Goal: Task Accomplishment & Management: Manage account settings

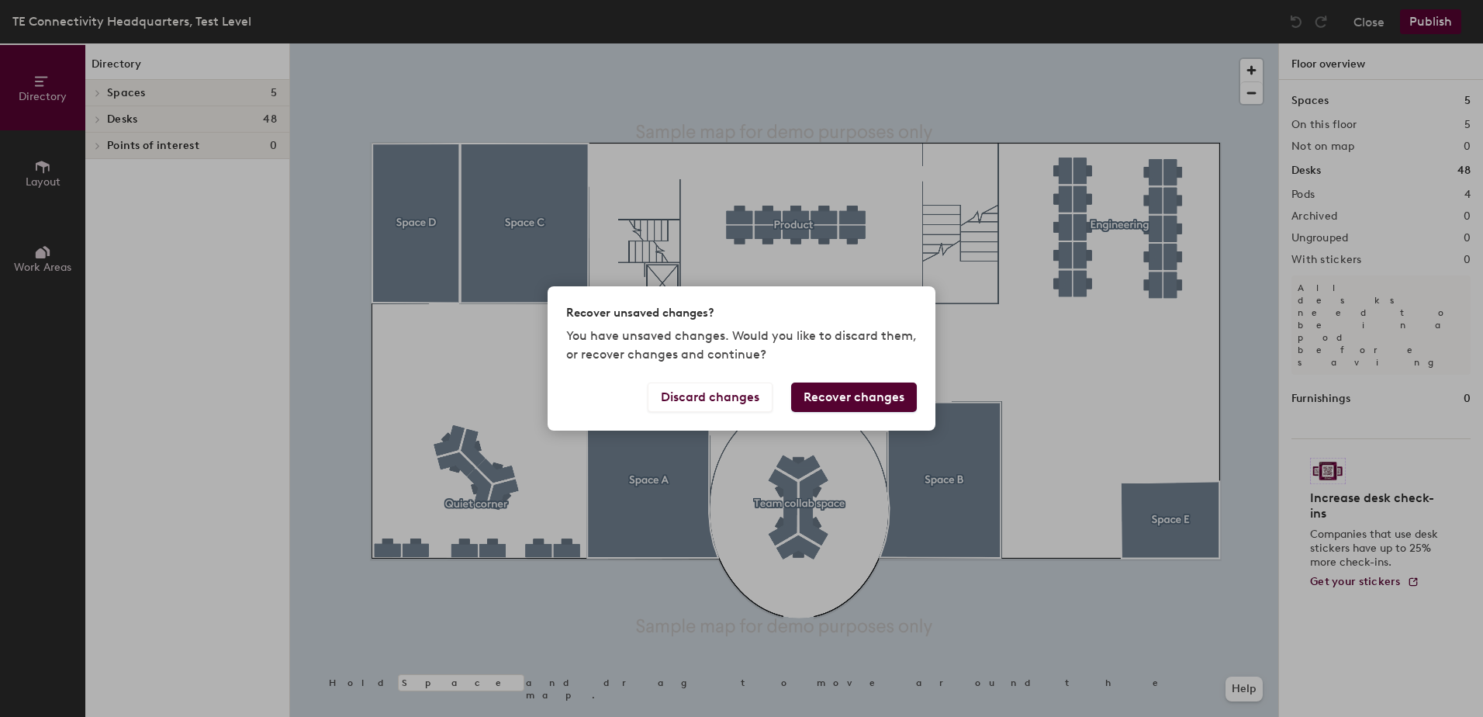
click at [830, 395] on button "Recover changes" at bounding box center [854, 396] width 126 height 29
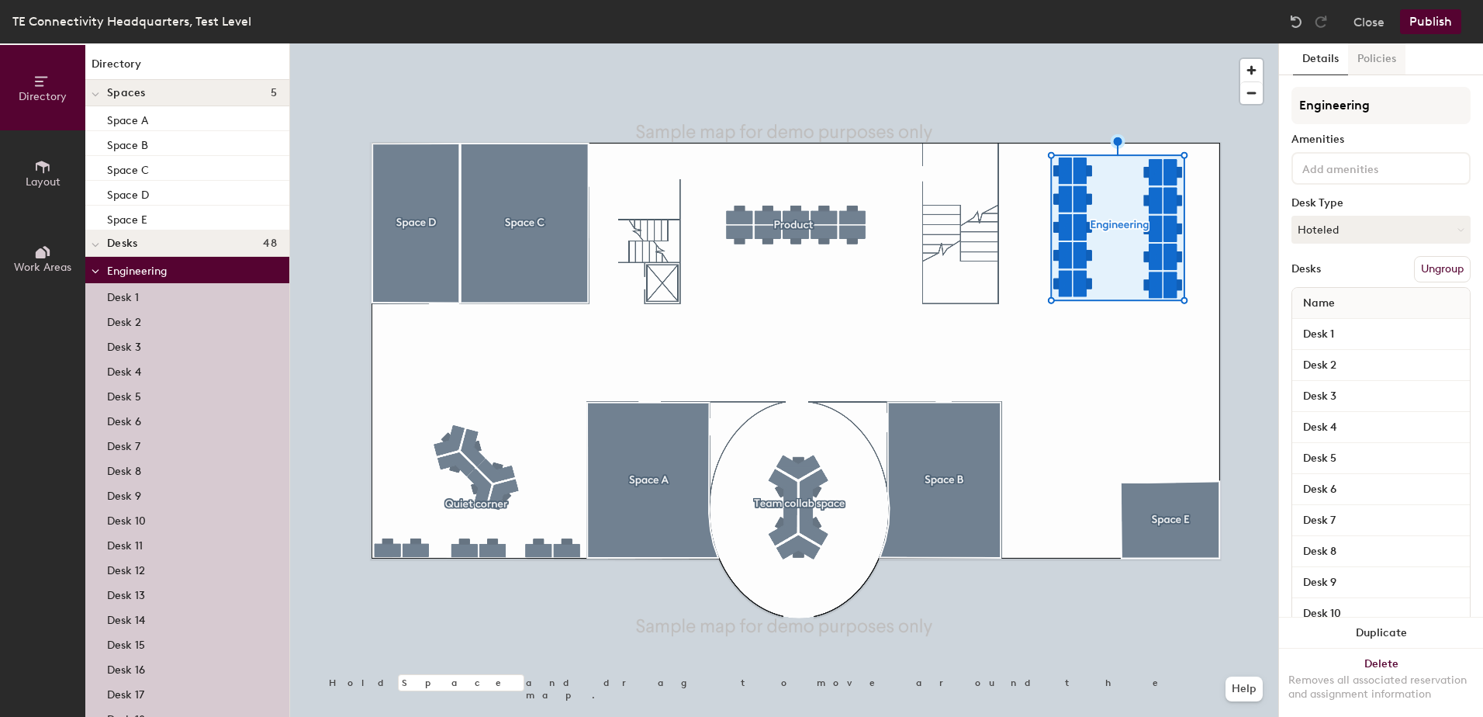
click at [1384, 58] on button "Policies" at bounding box center [1376, 59] width 57 height 32
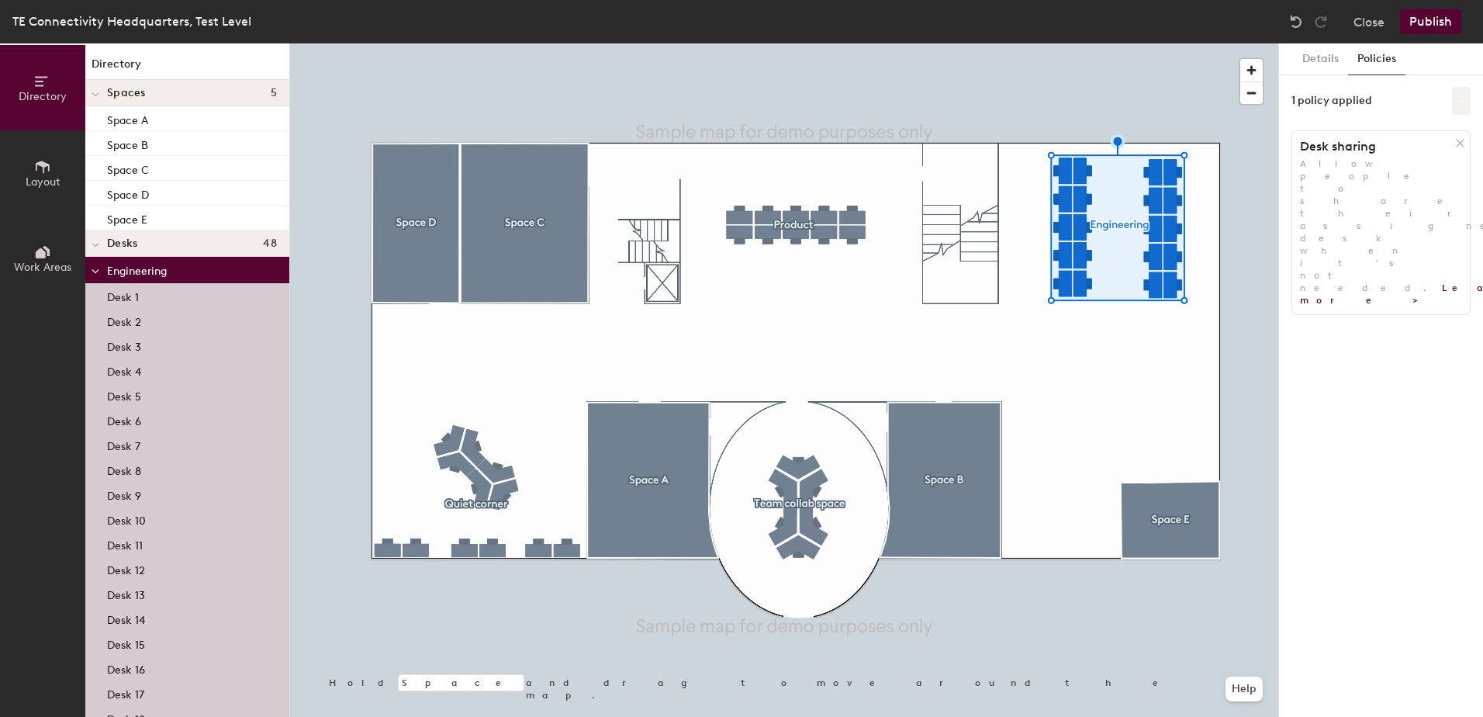
click at [1466, 97] on button at bounding box center [1461, 101] width 19 height 28
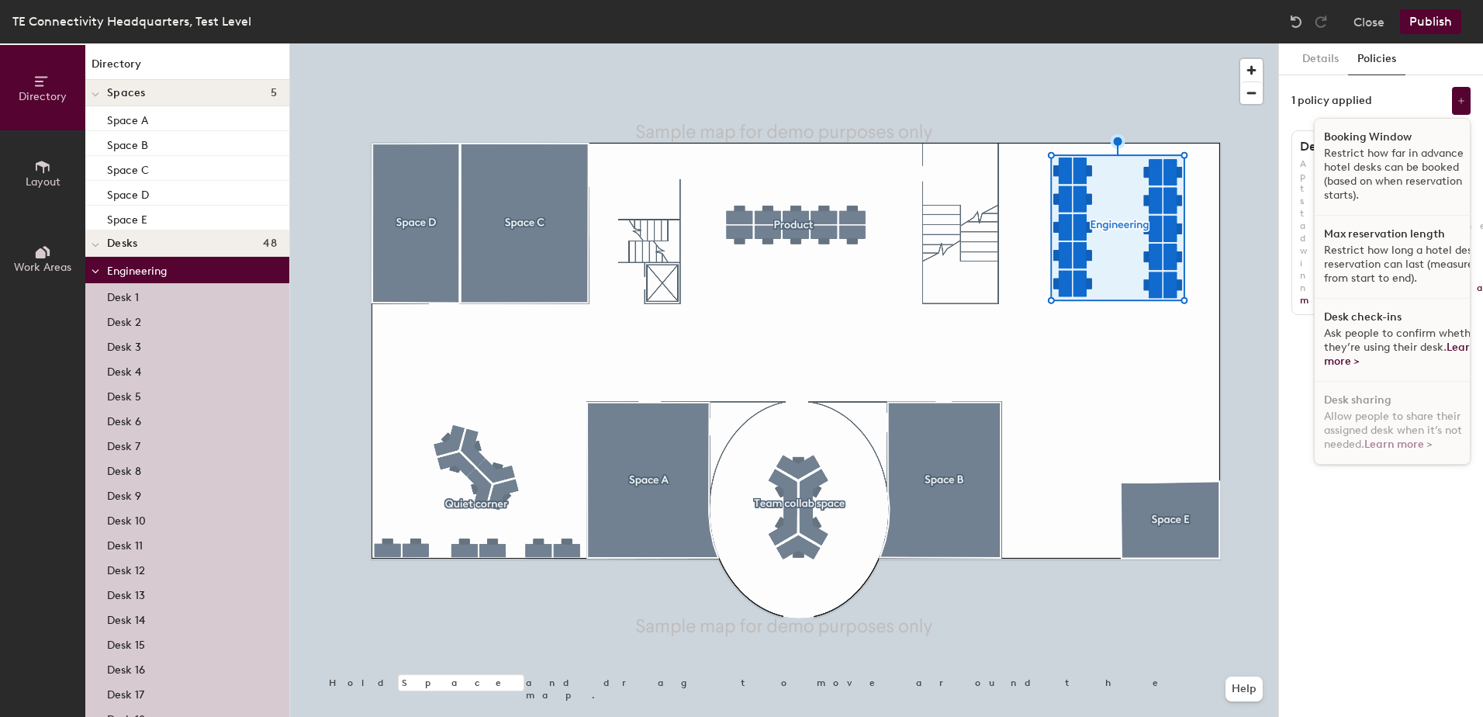
click at [1399, 149] on p "Restrict how far in advance hotel desks can be booked (based on when reservatio…" at bounding box center [1404, 175] width 160 height 56
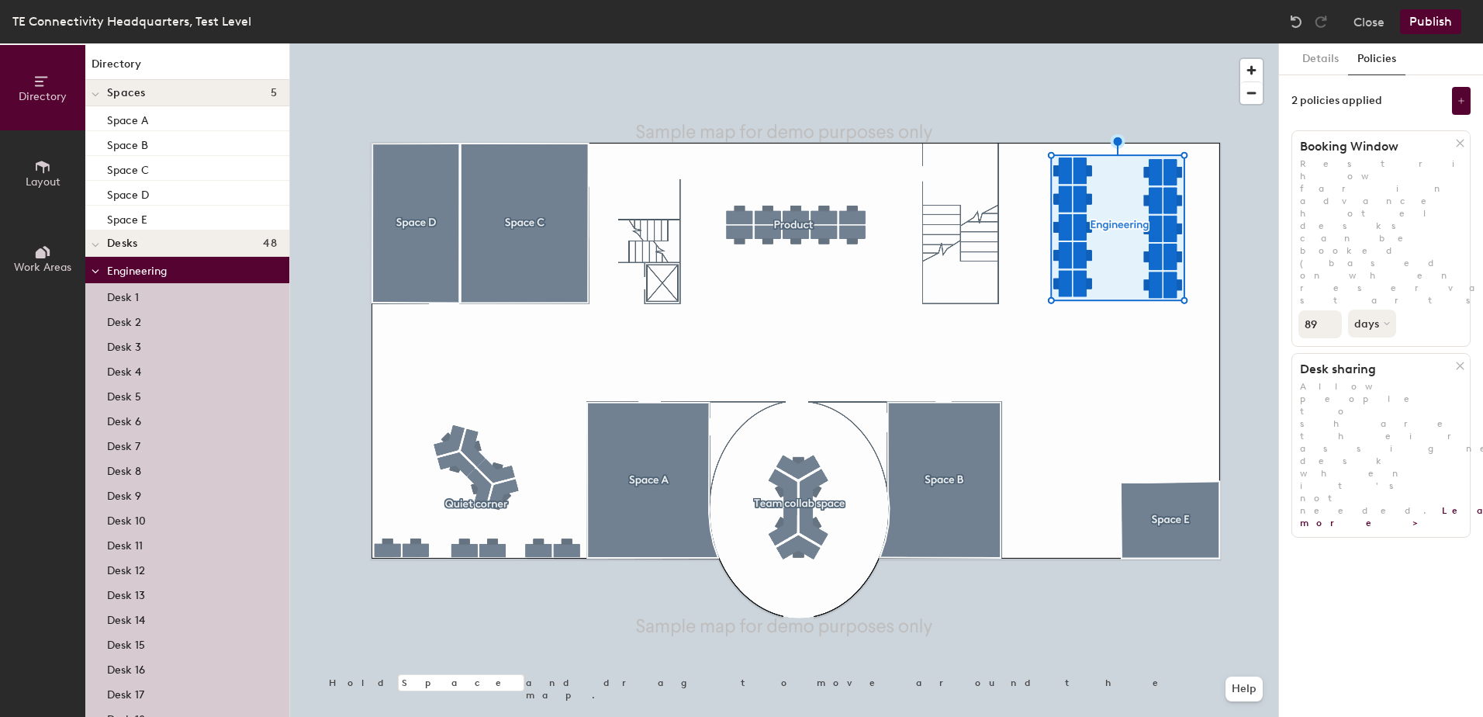
click at [1326, 310] on input "89" at bounding box center [1319, 324] width 43 height 28
click at [1326, 310] on input "88" at bounding box center [1319, 324] width 43 height 28
click at [1326, 310] on input "87" at bounding box center [1319, 324] width 43 height 28
click at [1326, 310] on input "86" at bounding box center [1319, 324] width 43 height 28
click at [1326, 310] on input "85" at bounding box center [1319, 324] width 43 height 28
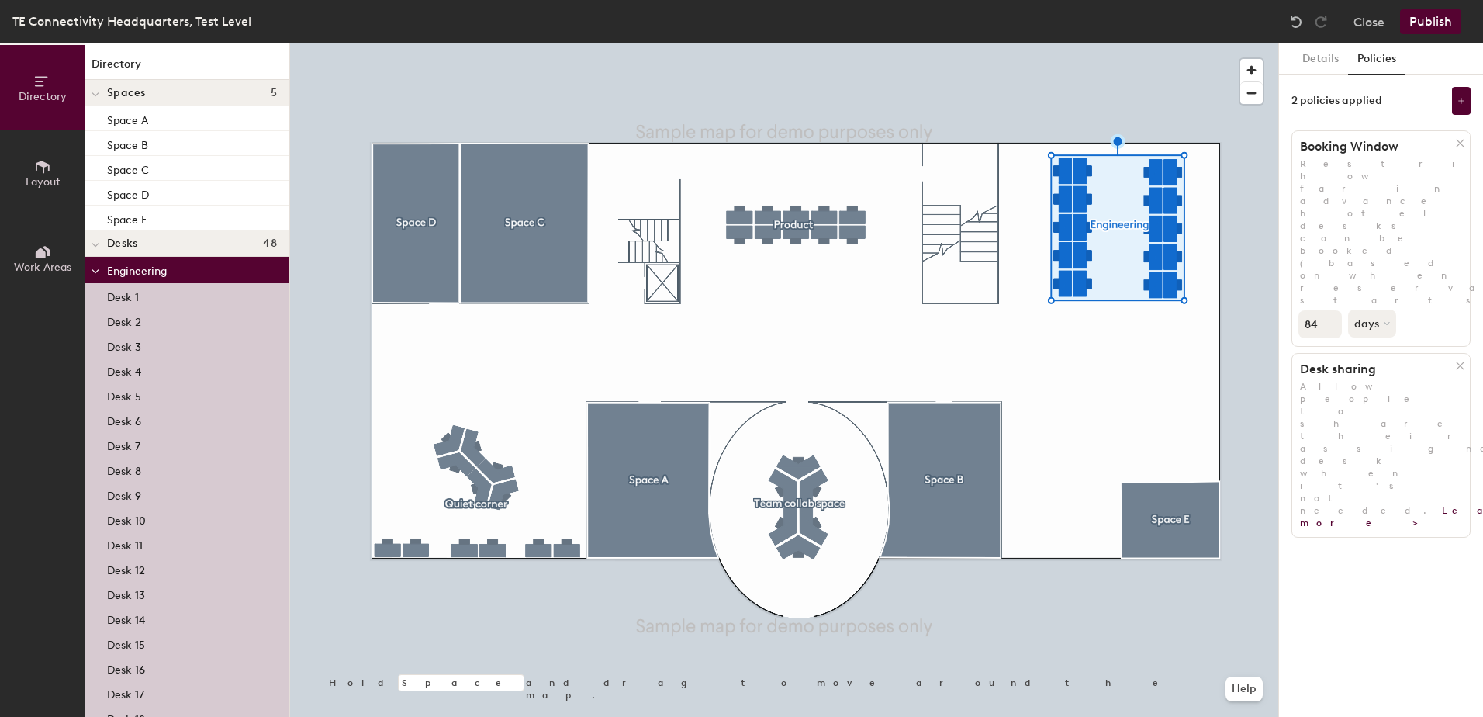
click at [1326, 310] on input "84" at bounding box center [1319, 324] width 43 height 28
click at [1326, 310] on input "83" at bounding box center [1319, 324] width 43 height 28
click at [1326, 310] on input "82" at bounding box center [1319, 324] width 43 height 28
click at [1326, 310] on input "79" at bounding box center [1319, 324] width 43 height 28
click at [1326, 310] on input "78" at bounding box center [1319, 324] width 43 height 28
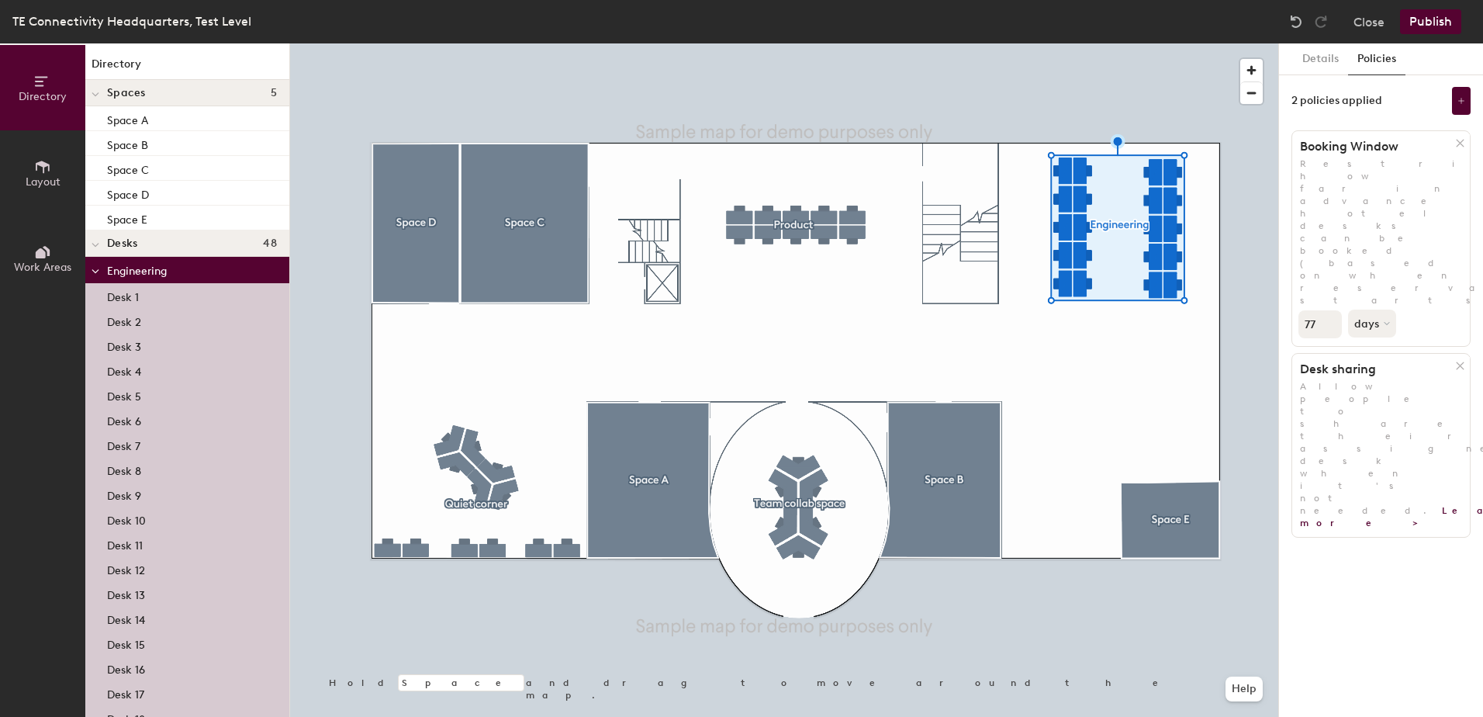
click at [1326, 310] on input "77" at bounding box center [1319, 324] width 43 height 28
click at [1326, 310] on input "76" at bounding box center [1319, 324] width 43 height 28
click at [1326, 310] on input "75" at bounding box center [1319, 324] width 43 height 28
click at [1326, 310] on input "74" at bounding box center [1319, 324] width 43 height 28
click at [1326, 310] on input "73" at bounding box center [1319, 324] width 43 height 28
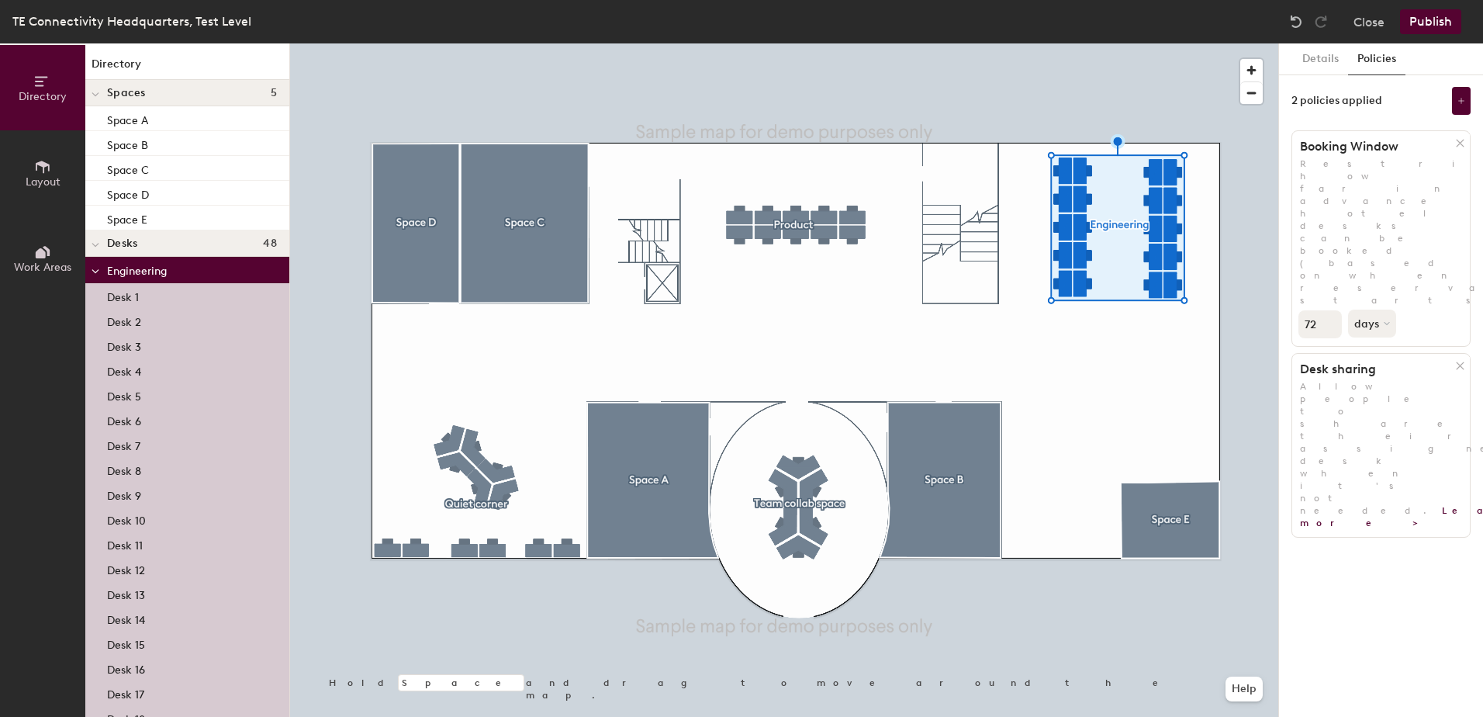
click at [1326, 310] on input "72" at bounding box center [1319, 324] width 43 height 28
click at [1326, 310] on input "71" at bounding box center [1319, 324] width 43 height 28
click at [1326, 310] on input "70" at bounding box center [1319, 324] width 43 height 28
click at [1326, 310] on input "69" at bounding box center [1319, 324] width 43 height 28
click at [1326, 310] on input "68" at bounding box center [1319, 324] width 43 height 28
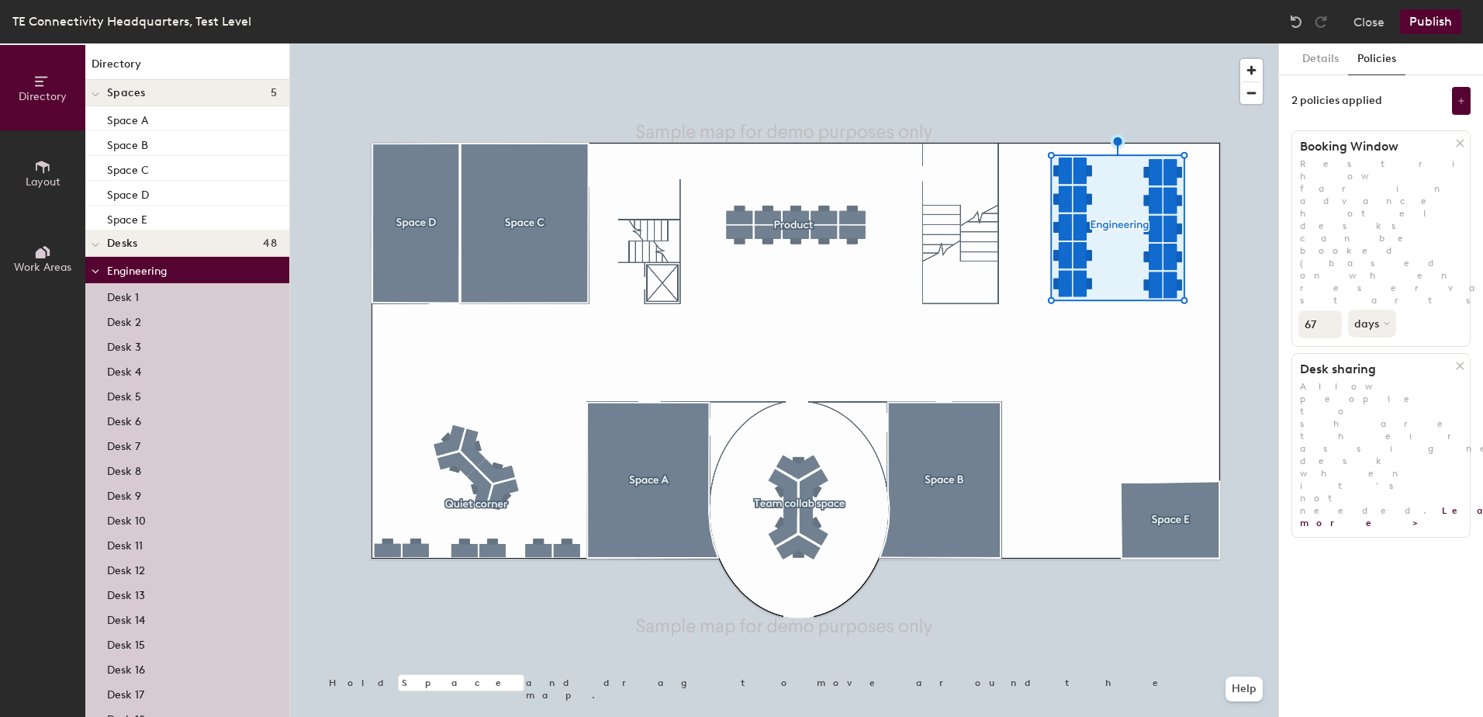
click at [1326, 310] on input "67" at bounding box center [1319, 324] width 43 height 28
click at [1326, 310] on input "66" at bounding box center [1319, 324] width 43 height 28
click at [1326, 310] on input "65" at bounding box center [1319, 324] width 43 height 28
click at [1326, 310] on input "64" at bounding box center [1319, 324] width 43 height 28
click at [1326, 310] on input "63" at bounding box center [1319, 324] width 43 height 28
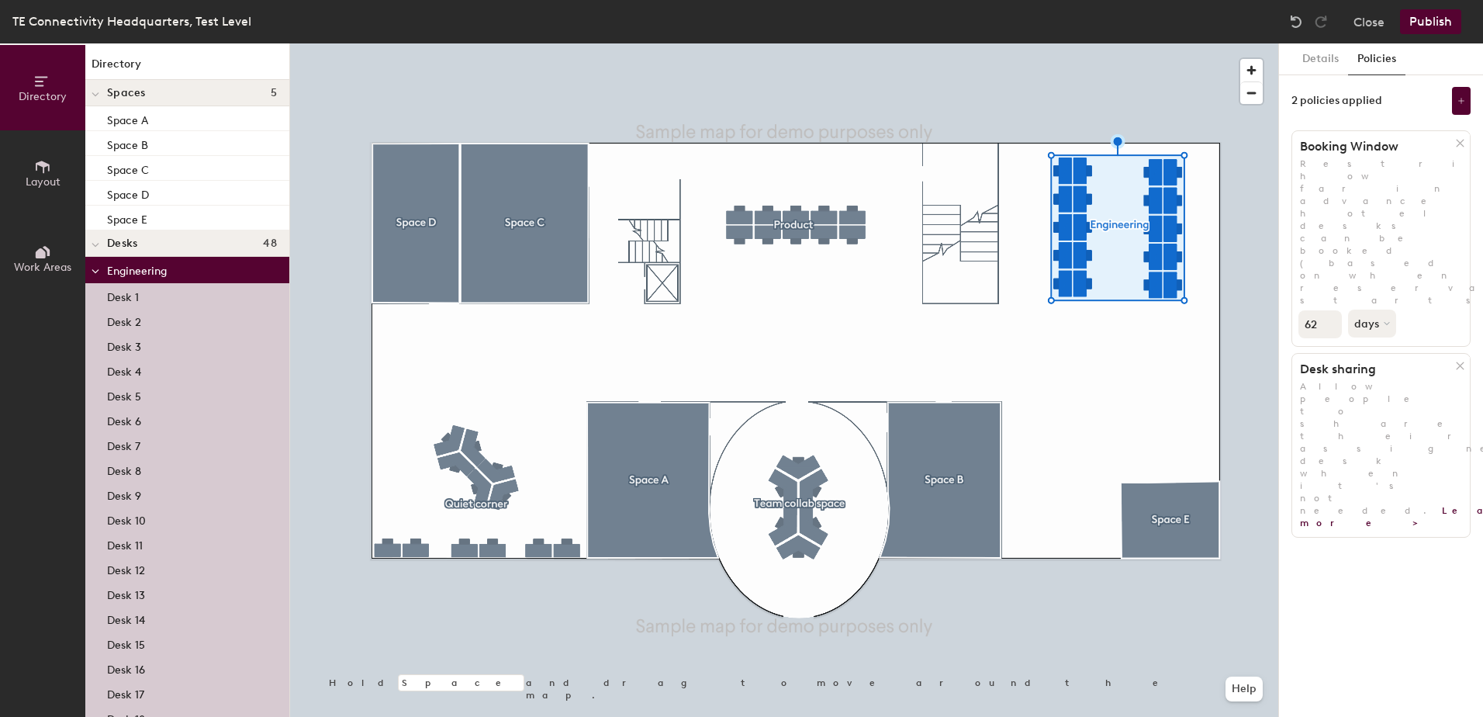
click at [1326, 310] on input "62" at bounding box center [1319, 324] width 43 height 28
click at [1326, 310] on input "61" at bounding box center [1319, 324] width 43 height 28
type input "60"
click at [1326, 310] on input "60" at bounding box center [1319, 324] width 43 height 28
click at [1460, 100] on icon at bounding box center [1461, 101] width 8 height 8
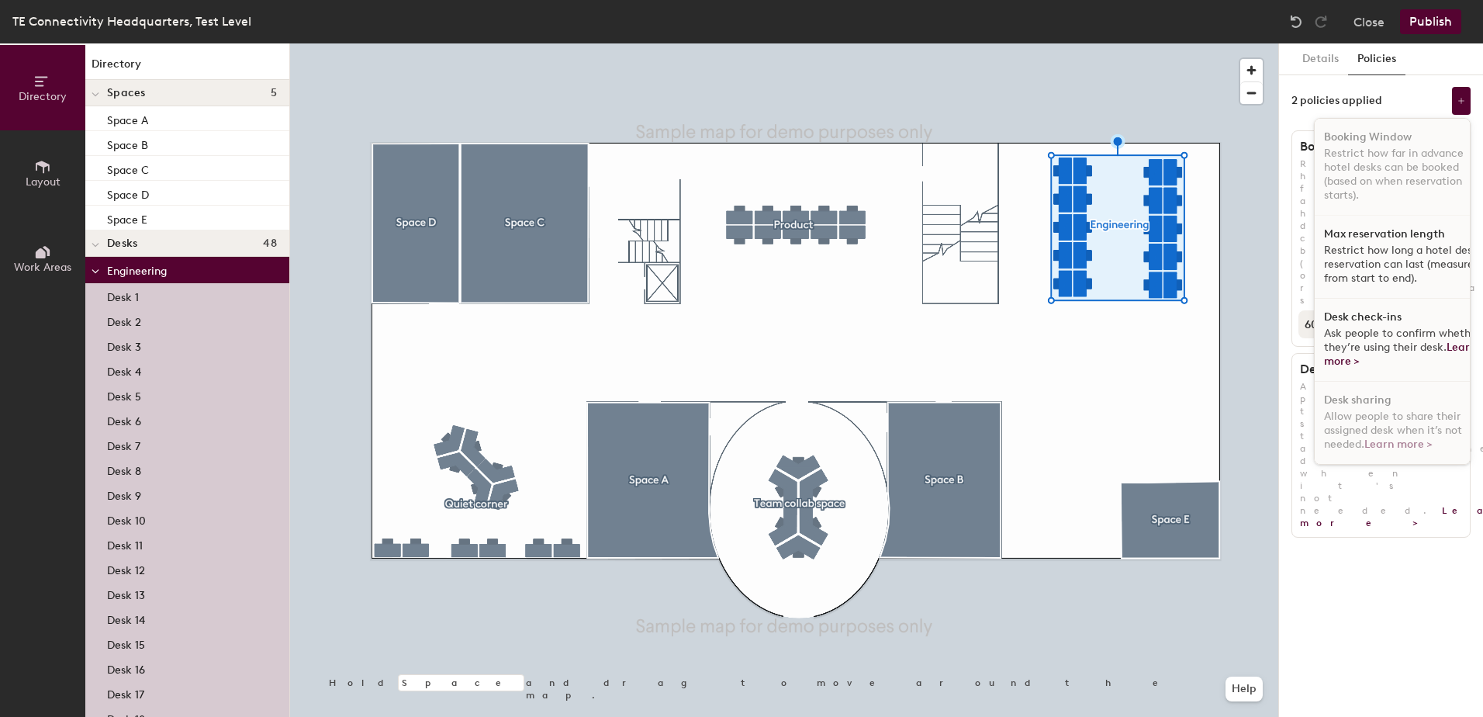
click at [1364, 330] on span "Ask people to confirm whether they’re using their desk. Learn more >" at bounding box center [1402, 346] width 157 height 41
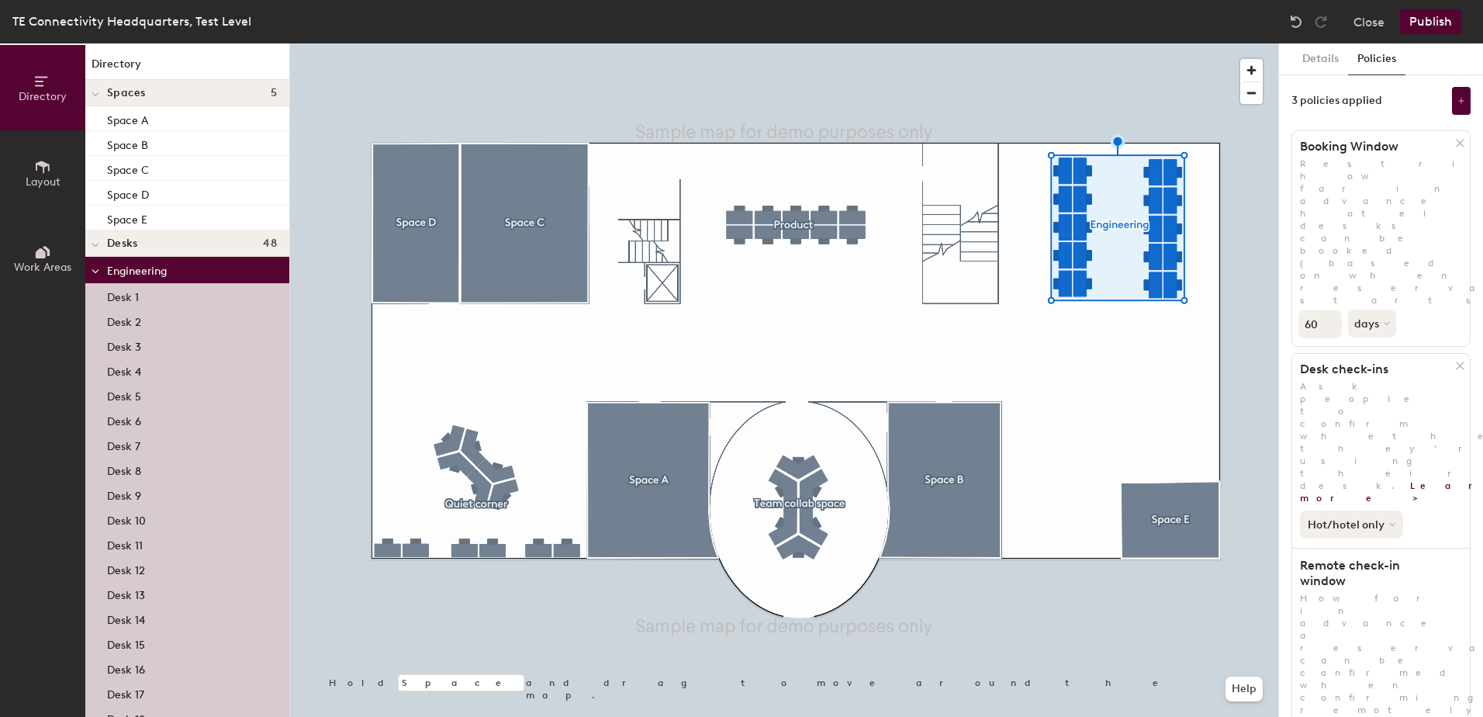
click at [1394, 510] on button "Hot/hotel only" at bounding box center [1351, 524] width 103 height 28
click at [1373, 567] on div "Hot/hotel only" at bounding box center [1347, 576] width 95 height 19
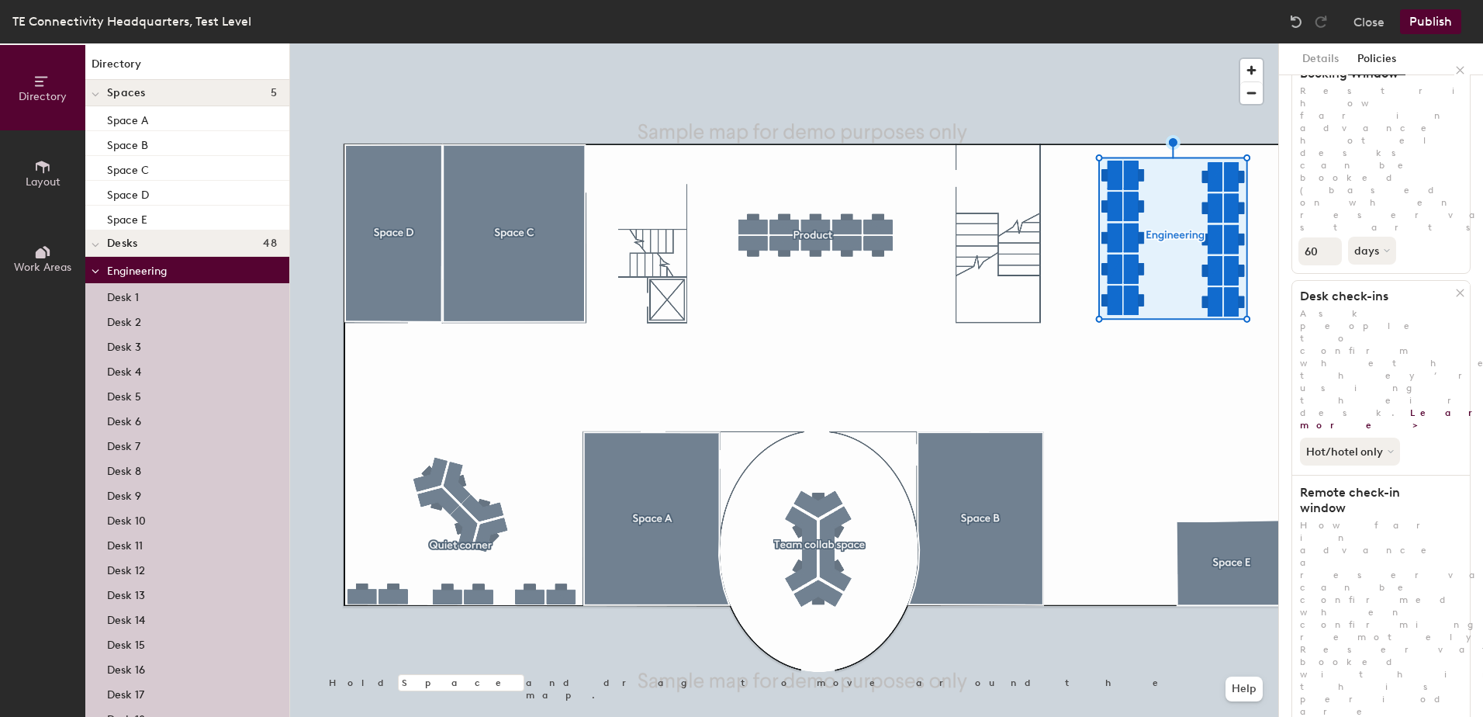
click at [1436, 25] on button "Publish" at bounding box center [1430, 21] width 61 height 25
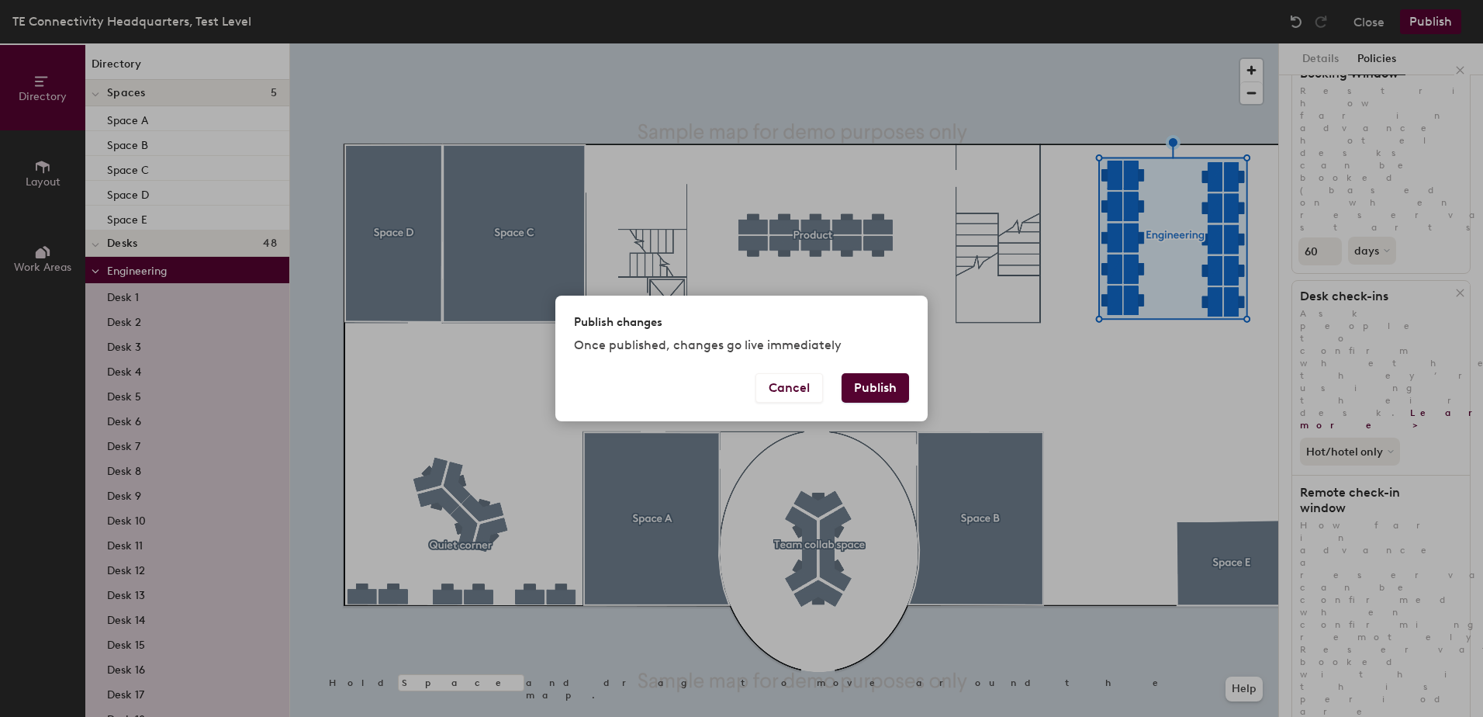
click at [858, 389] on button "Publish" at bounding box center [874, 387] width 67 height 29
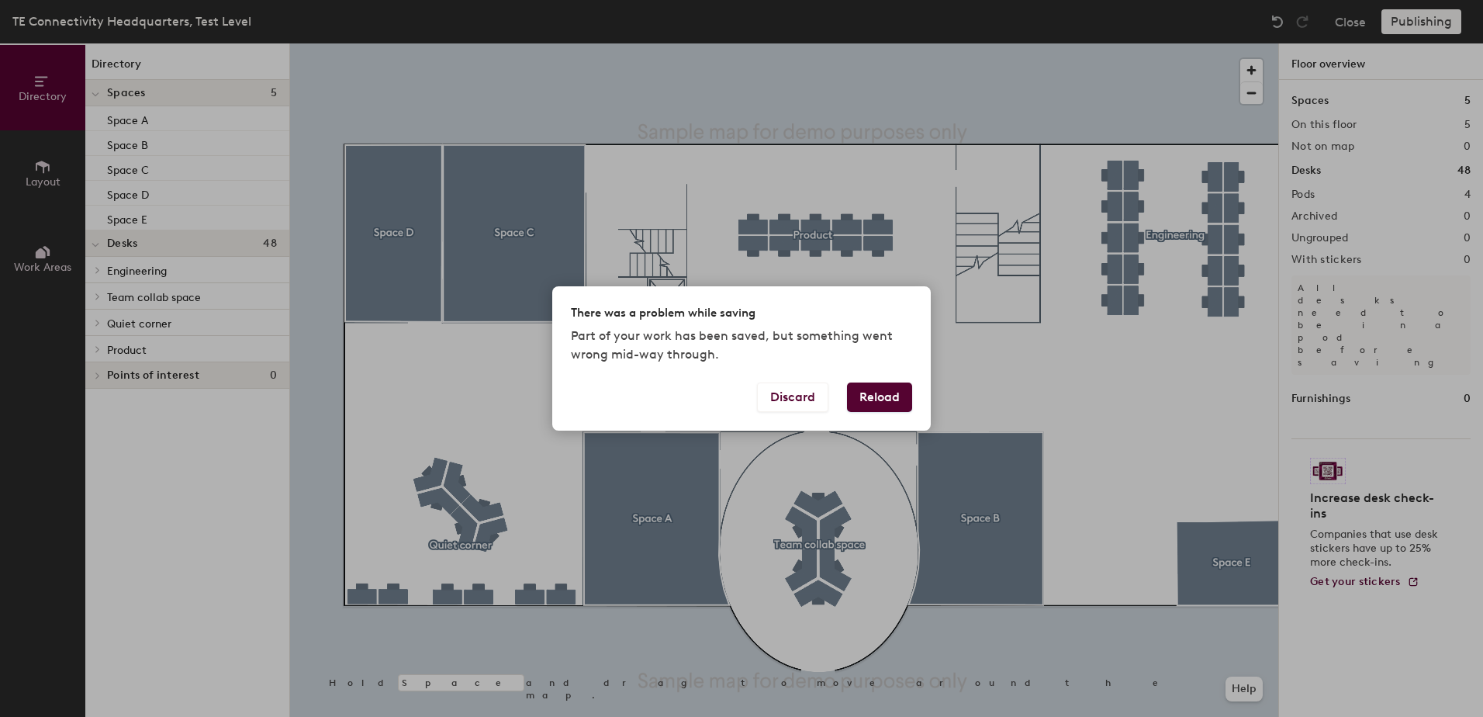
click at [868, 397] on button "Reload" at bounding box center [879, 396] width 65 height 29
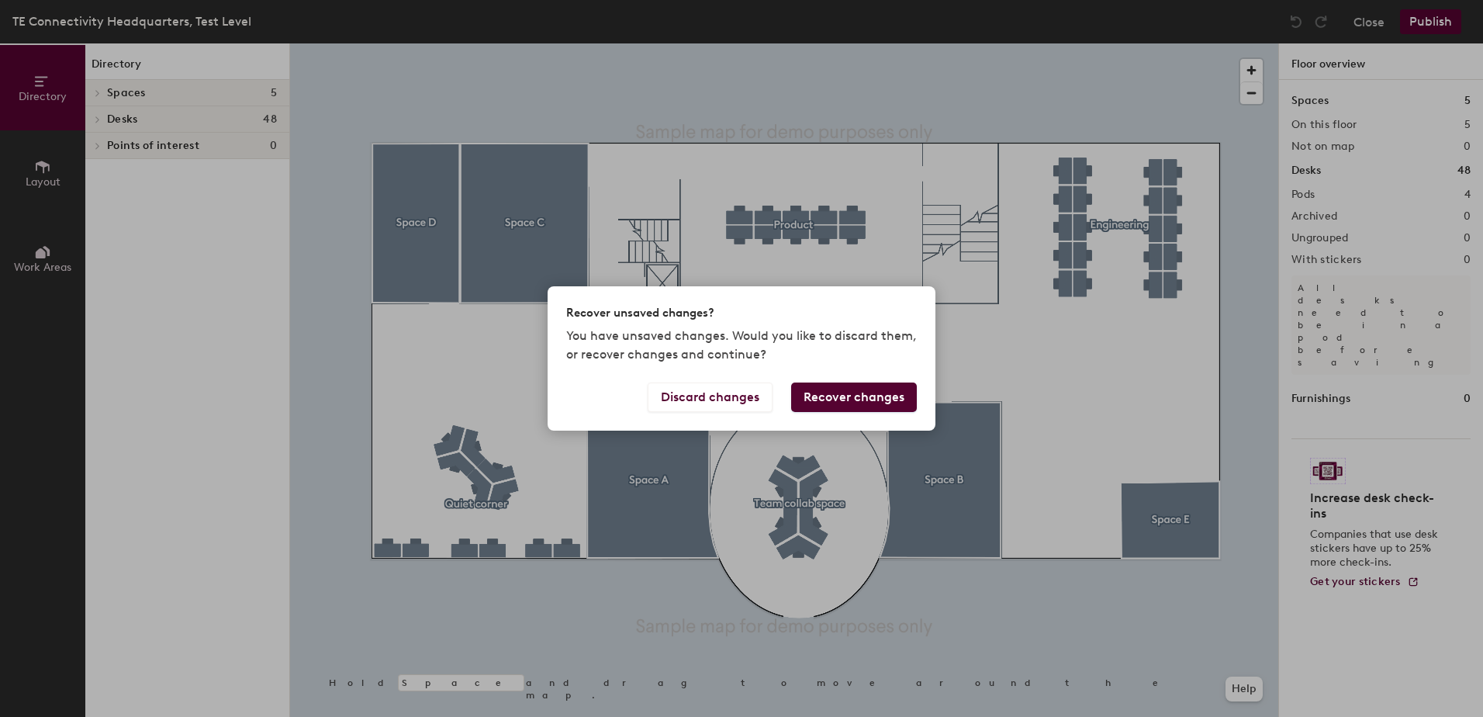
click at [850, 391] on button "Recover changes" at bounding box center [854, 396] width 126 height 29
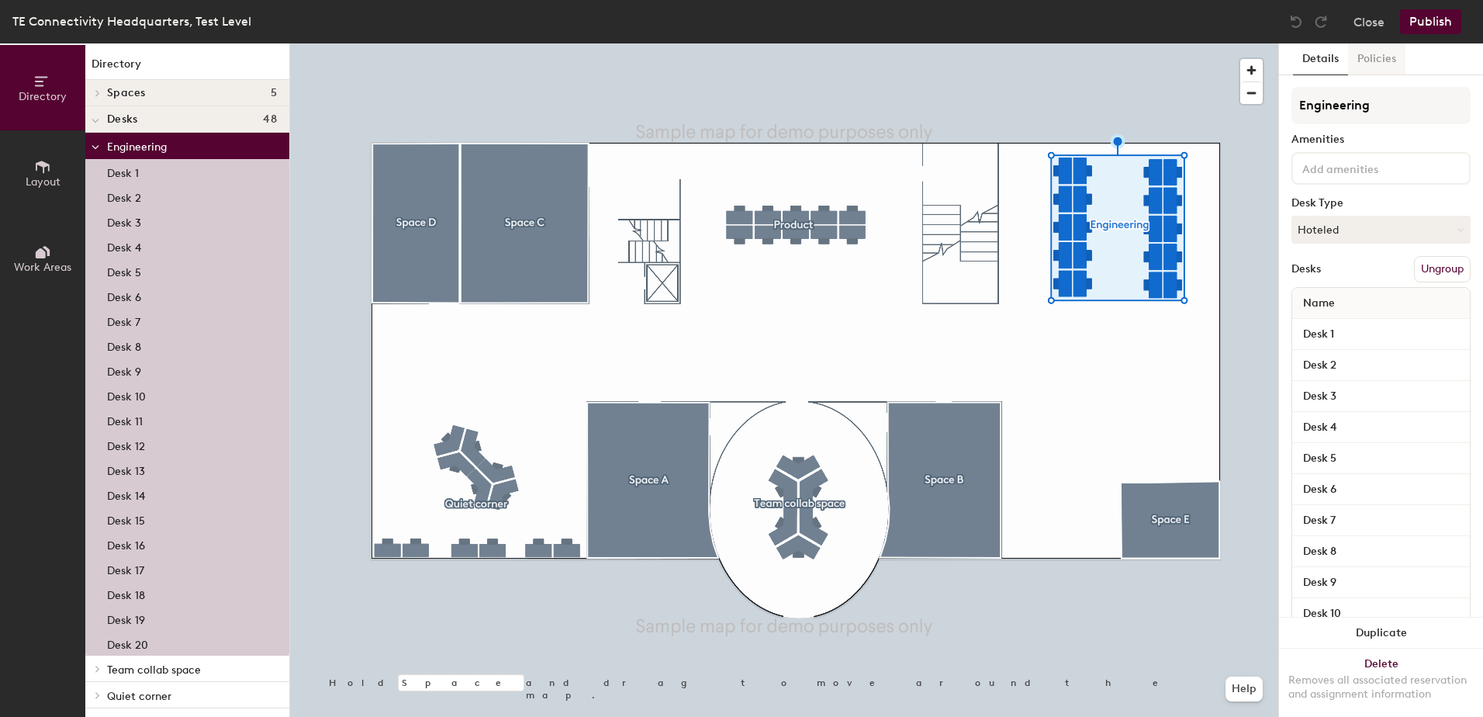
click at [1373, 57] on button "Policies" at bounding box center [1376, 59] width 57 height 32
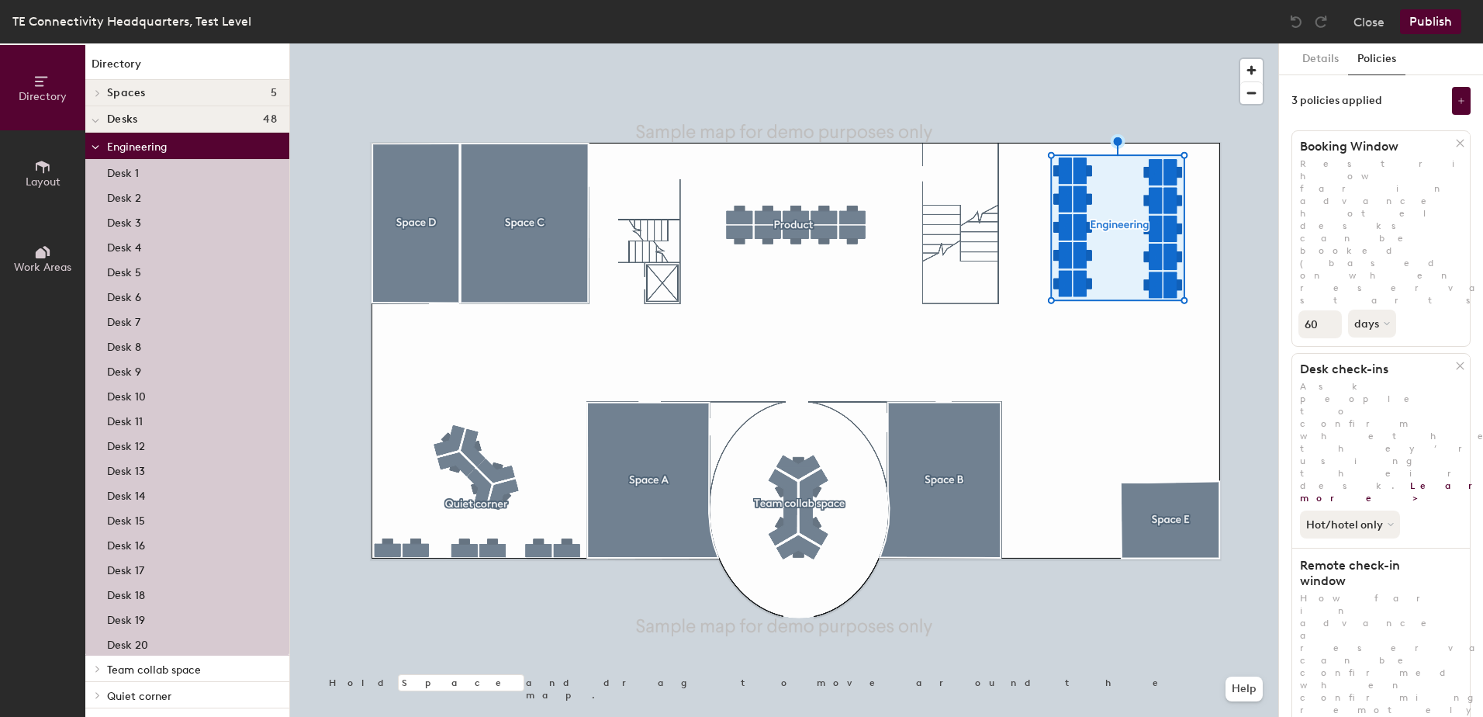
click at [1427, 24] on button "Publish" at bounding box center [1430, 21] width 61 height 25
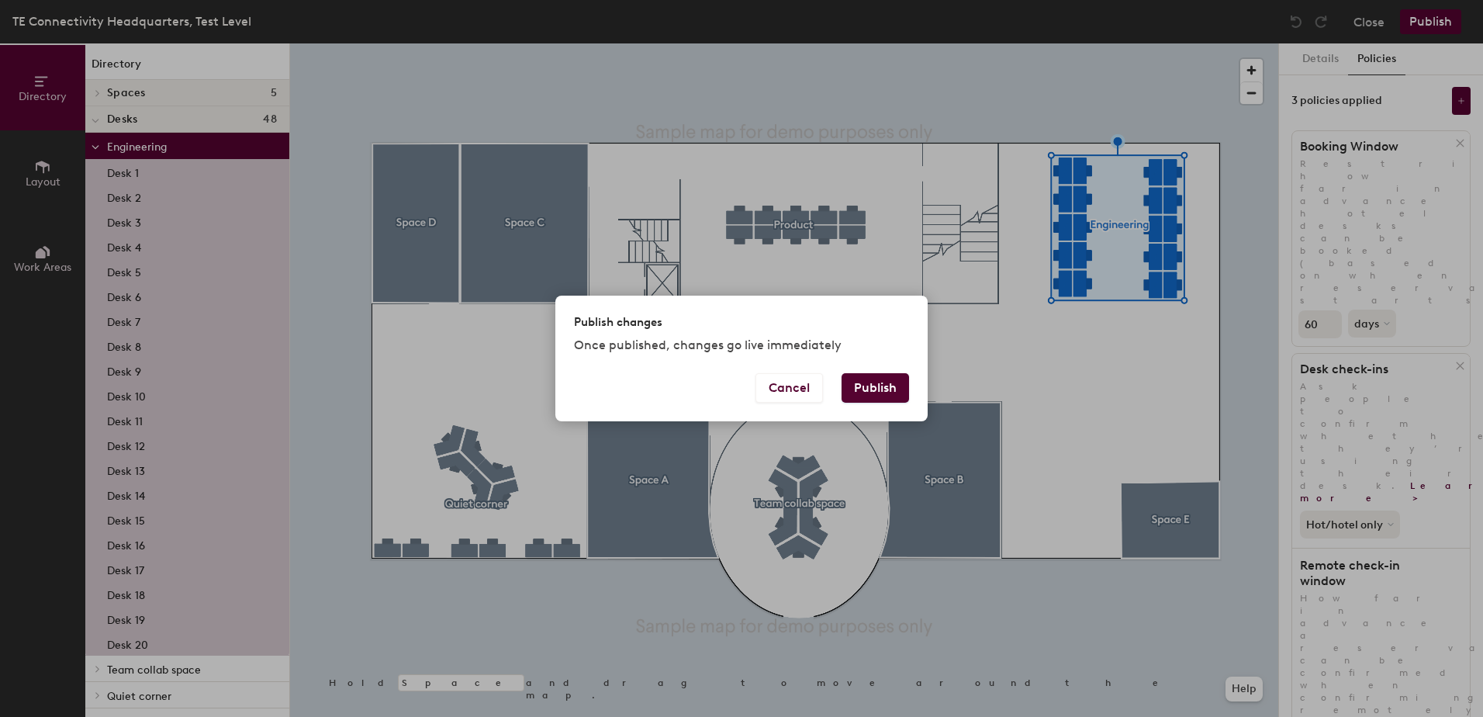
click at [887, 380] on button "Publish" at bounding box center [874, 387] width 67 height 29
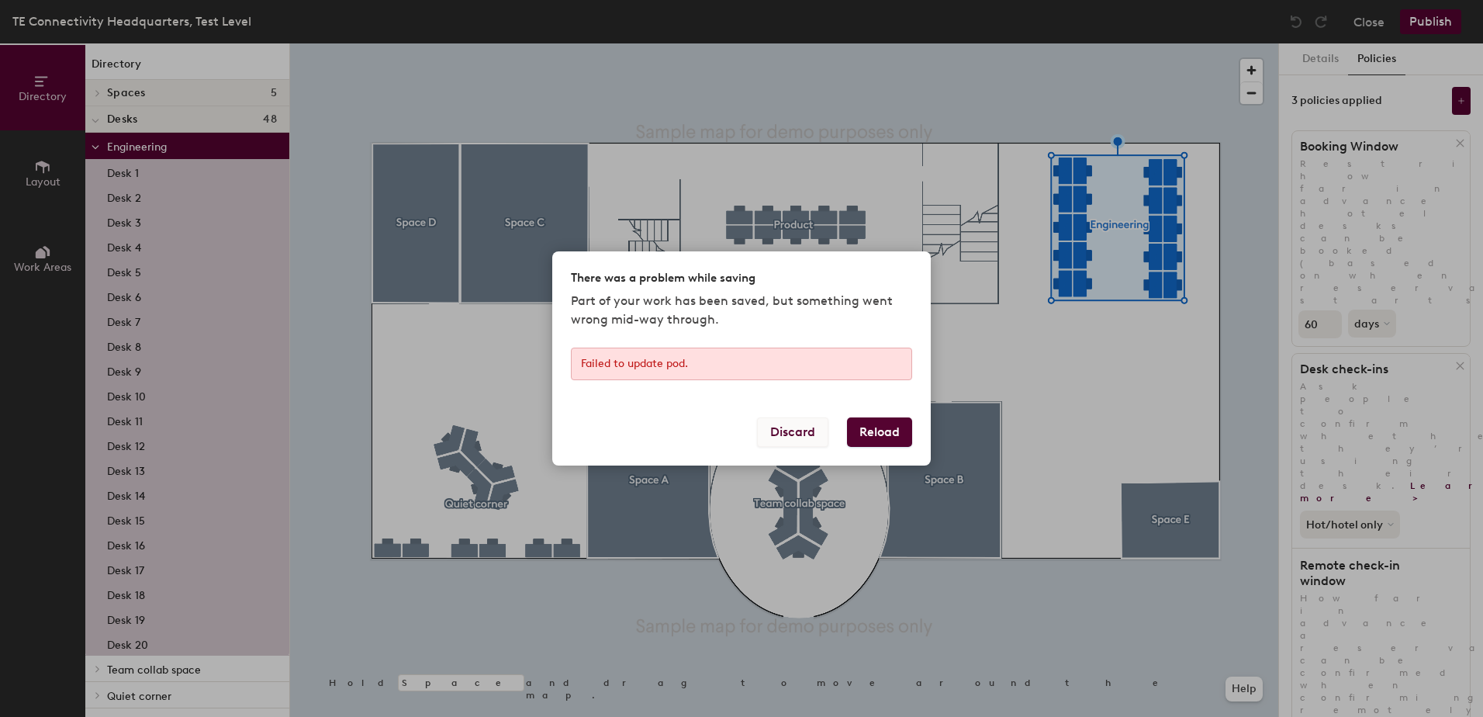
click at [792, 429] on button "Discard" at bounding box center [792, 431] width 71 height 29
